Goal: Task Accomplishment & Management: Book appointment/travel/reservation

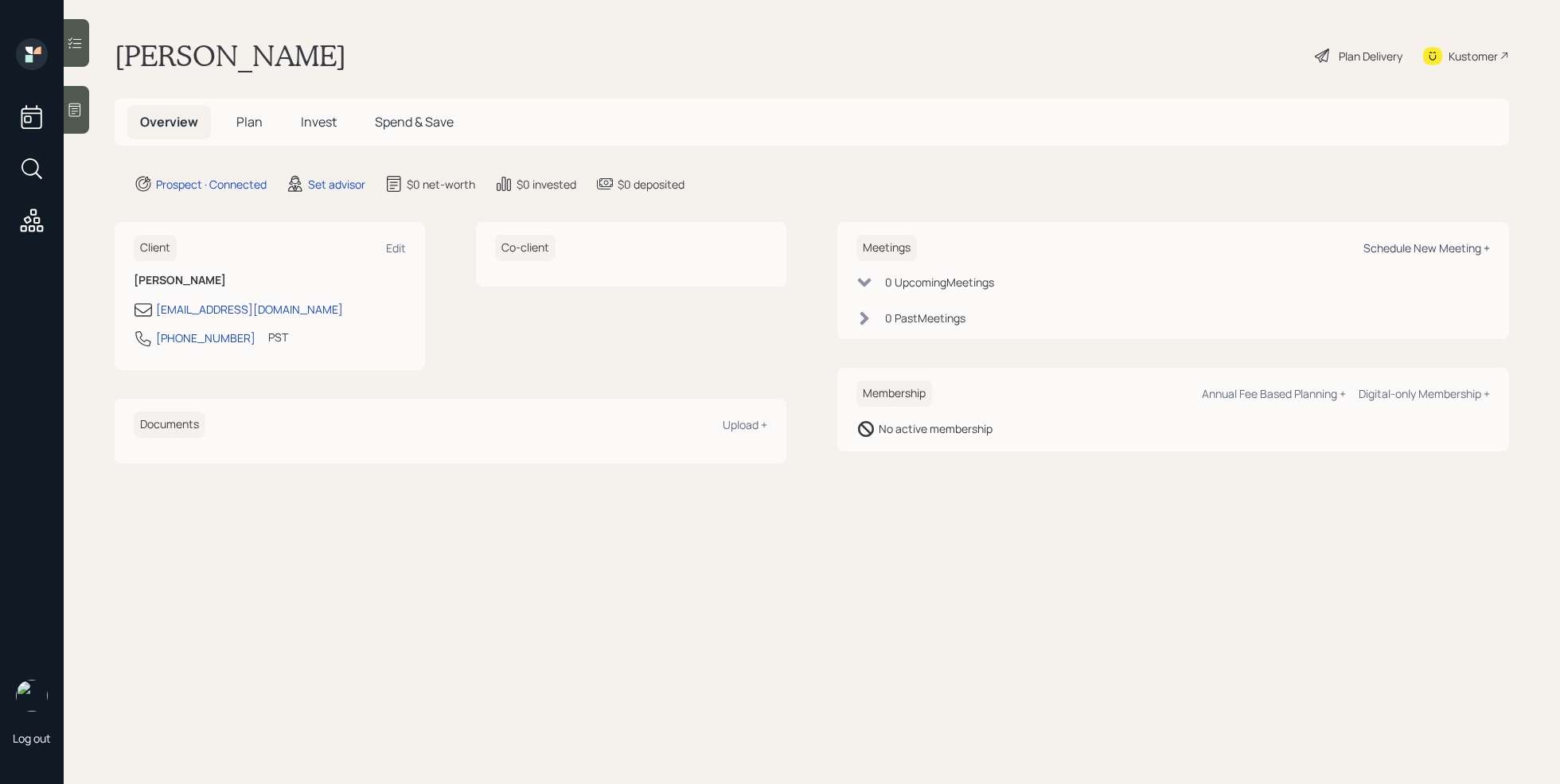
click at [1376, 243] on div "Schedule New Meeting +" at bounding box center [1426, 248] width 127 height 15
select select "round-[PERSON_NAME]"
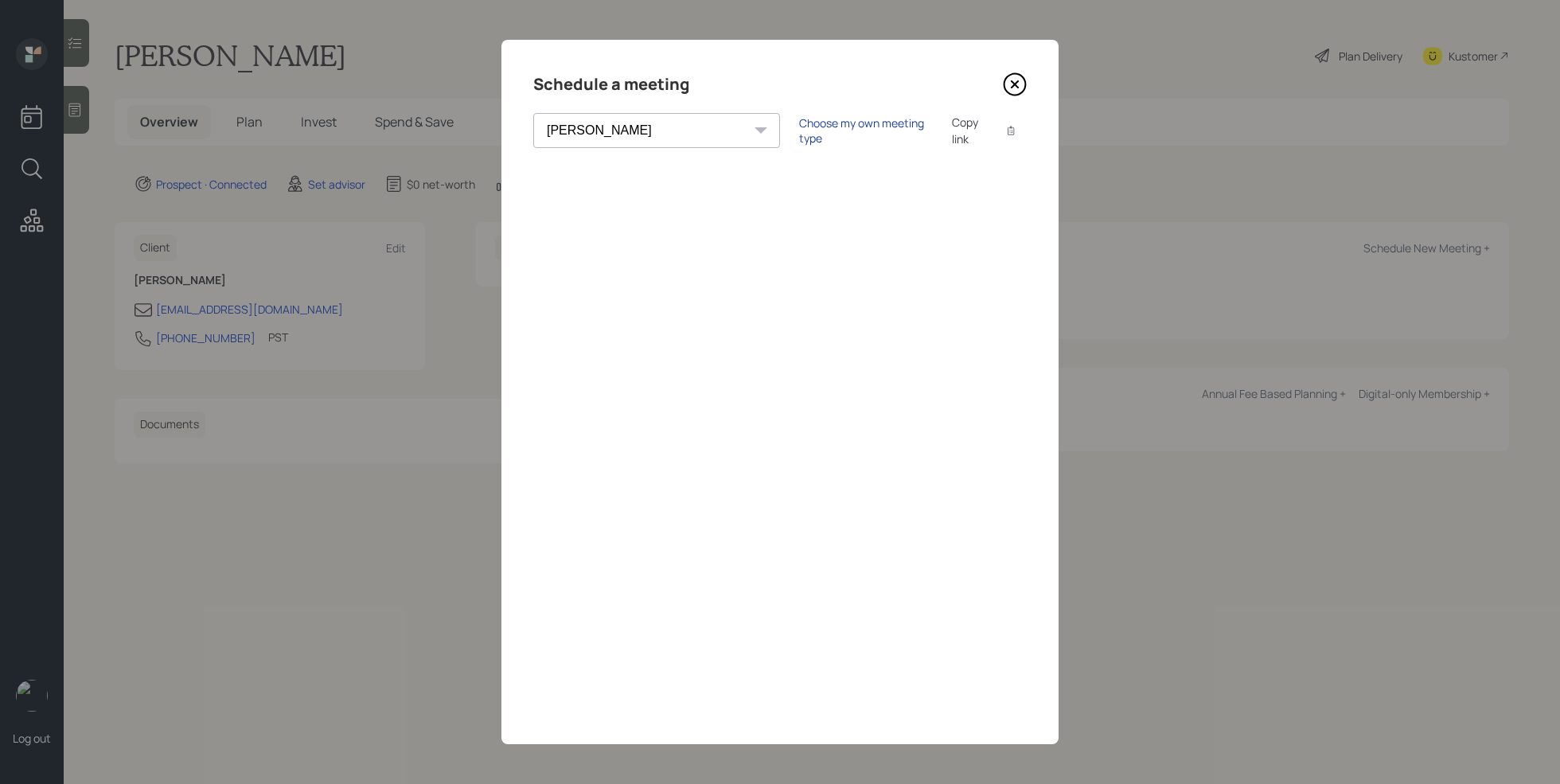
click at [799, 135] on div "Choose my own meeting type" at bounding box center [866, 130] width 134 height 30
click at [827, 127] on div "Use meeting type for lifecycle stage" at bounding box center [918, 131] width 183 height 15
click at [799, 127] on div "Choose my own meeting type" at bounding box center [866, 130] width 134 height 30
